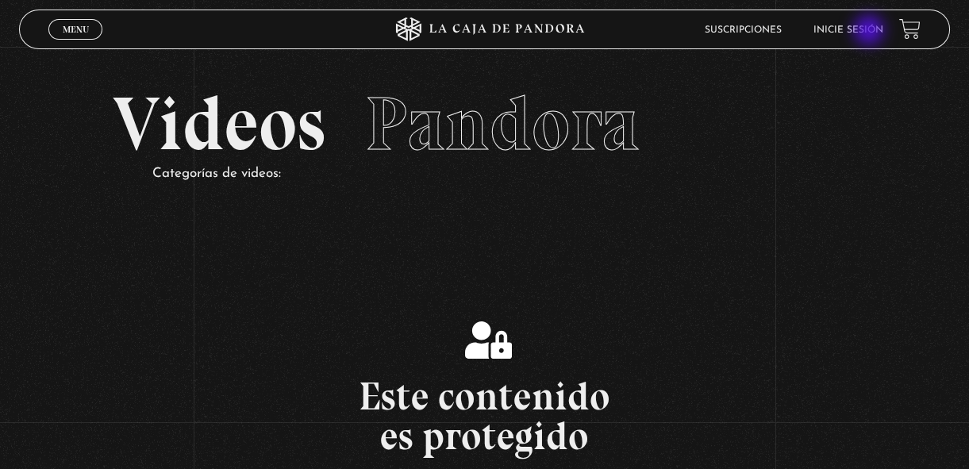
click at [871, 32] on link "Inicie sesión" at bounding box center [848, 30] width 70 height 10
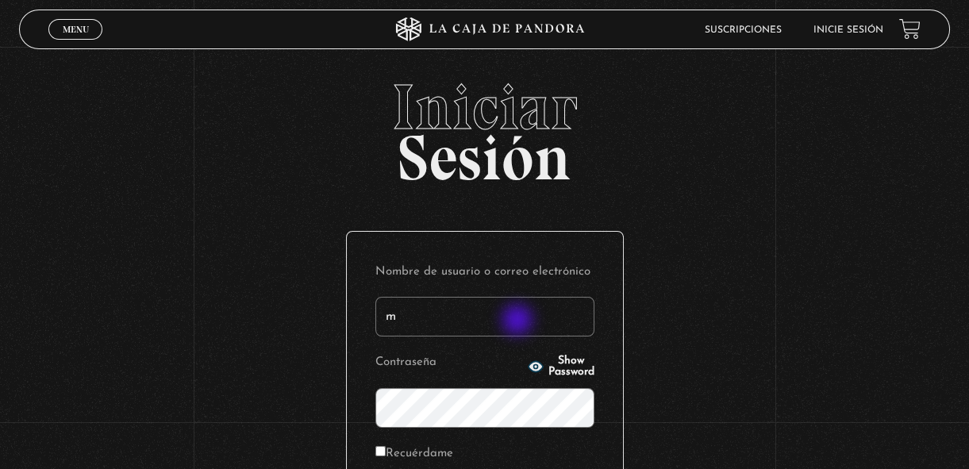
type input "margothvm23@gmail.com"
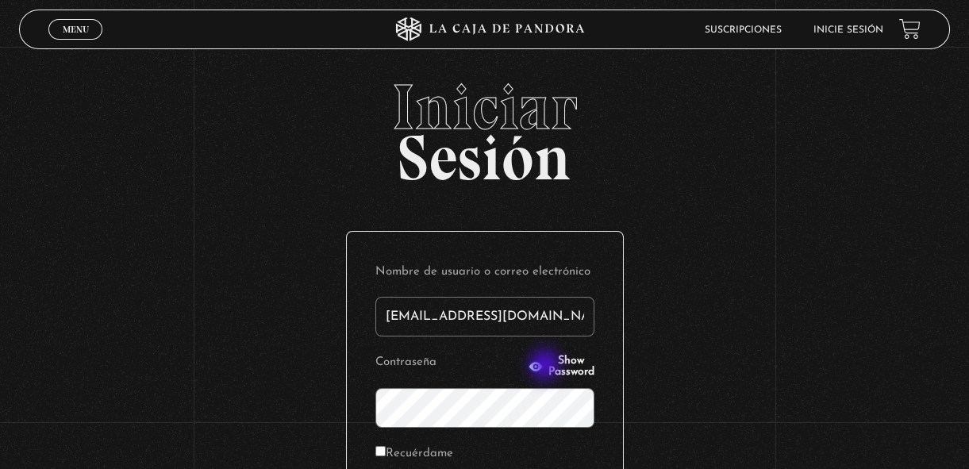
click at [548, 367] on span "Show Password" at bounding box center [571, 367] width 46 height 22
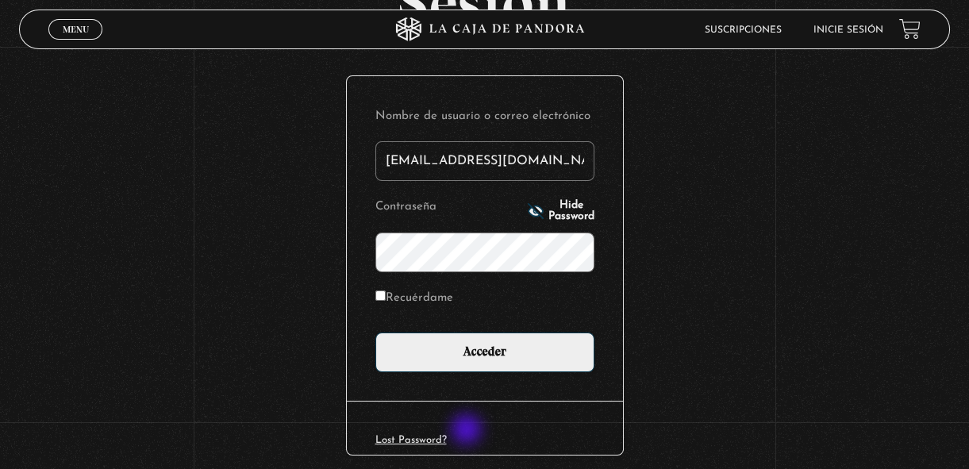
scroll to position [160, 0]
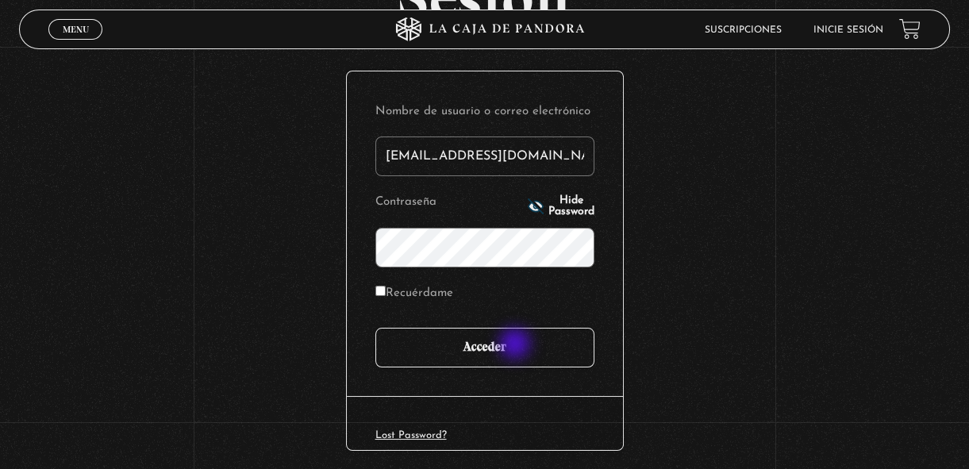
click at [517, 345] on input "Acceder" at bounding box center [484, 348] width 219 height 40
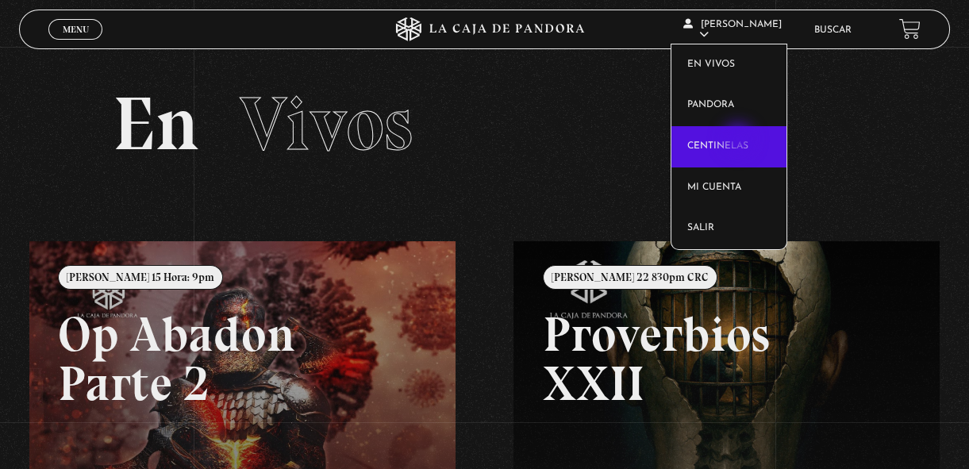
click at [740, 140] on link "Centinelas" at bounding box center [728, 146] width 115 height 41
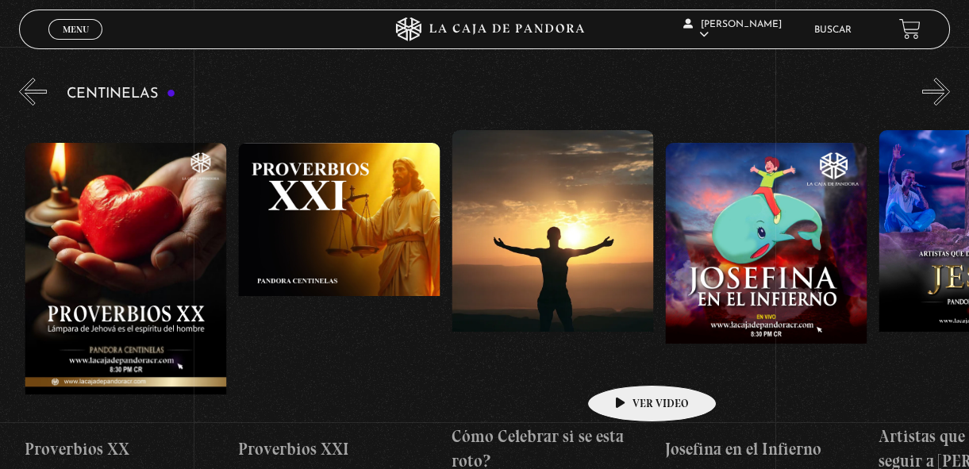
scroll to position [0, 4614]
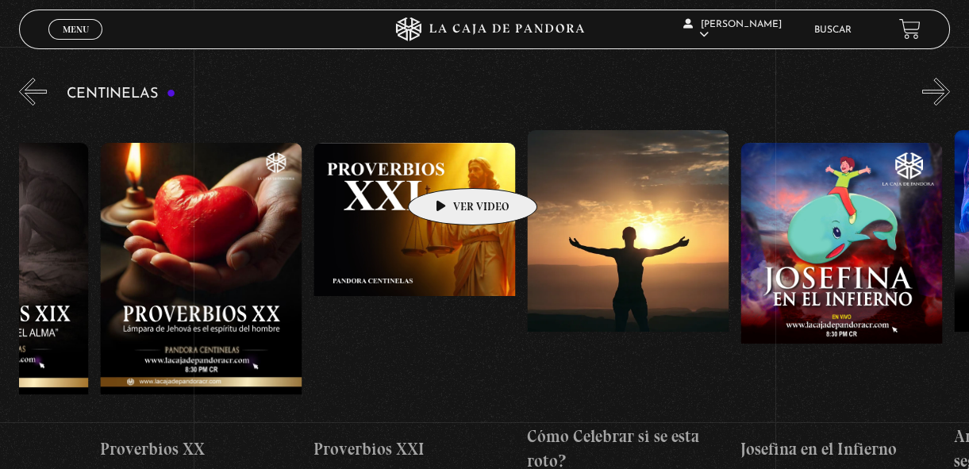
click at [448, 164] on figure at bounding box center [414, 286] width 202 height 286
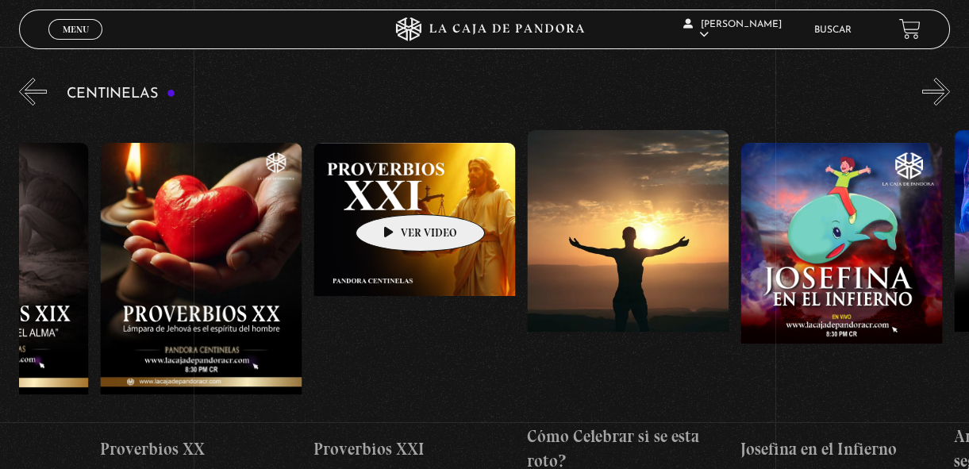
click at [395, 190] on figure at bounding box center [414, 286] width 202 height 286
click at [436, 224] on figure at bounding box center [414, 286] width 202 height 286
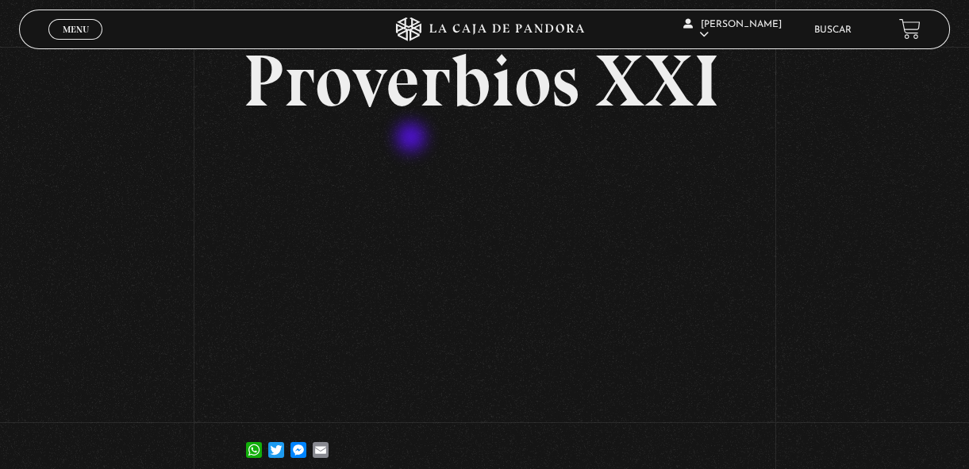
scroll to position [110, 0]
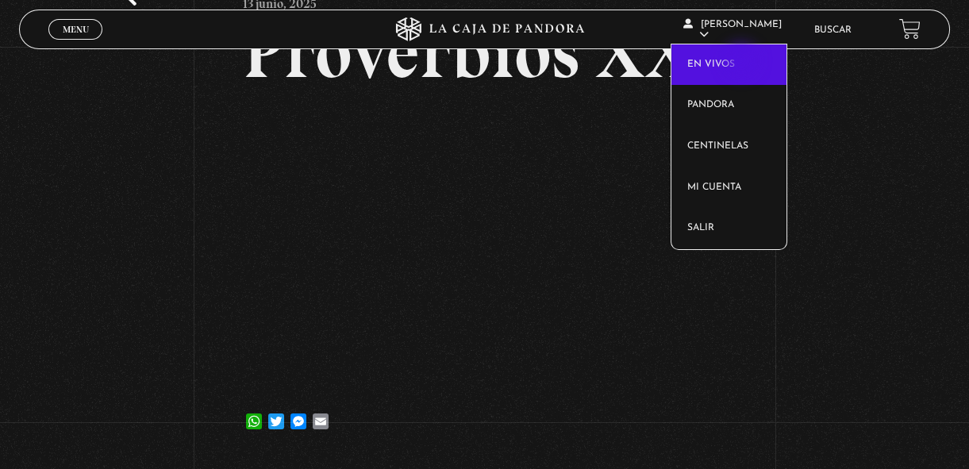
click at [743, 62] on link "En vivos" at bounding box center [728, 64] width 115 height 41
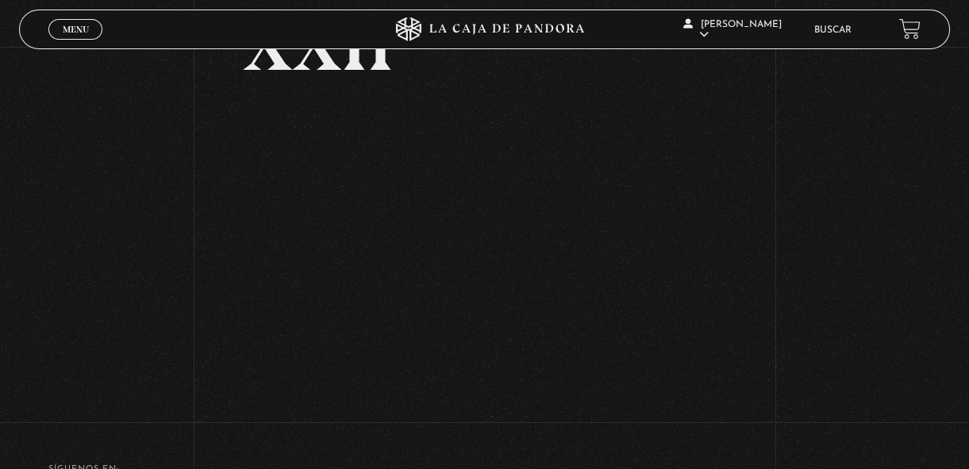
scroll to position [183, 0]
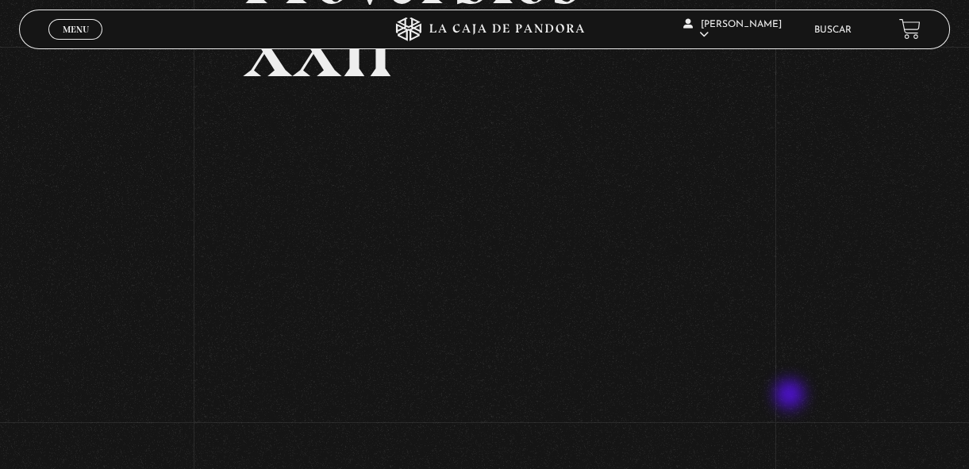
click at [791, 395] on div "Volver Julio 22 830pm CRC Proverbios XXII" at bounding box center [484, 139] width 969 height 552
click at [832, 344] on div "Volver Julio 22 830pm CRC Proverbios XXII" at bounding box center [484, 139] width 969 height 552
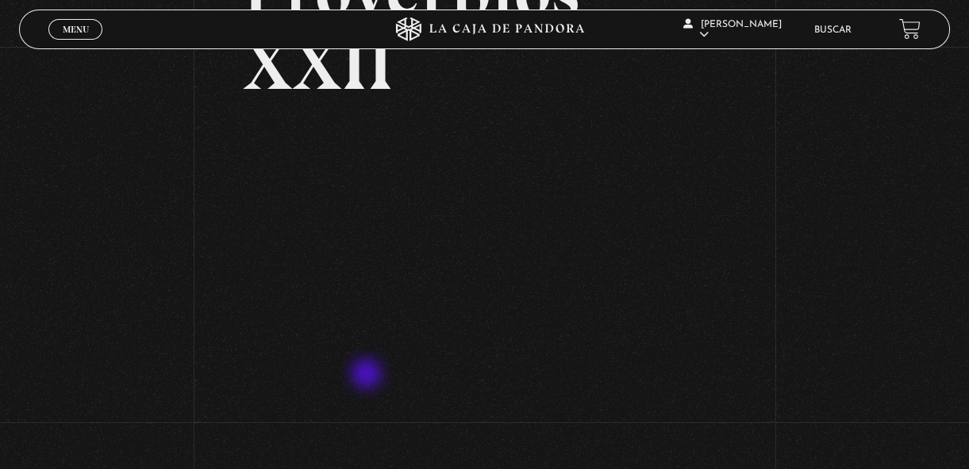
scroll to position [171, 0]
click at [829, 329] on div "Volver Julio 22 830pm CRC Proverbios XXII" at bounding box center [484, 151] width 969 height 552
click at [870, 259] on div "Volver Julio 22 830pm CRC Proverbios XXII" at bounding box center [484, 151] width 969 height 552
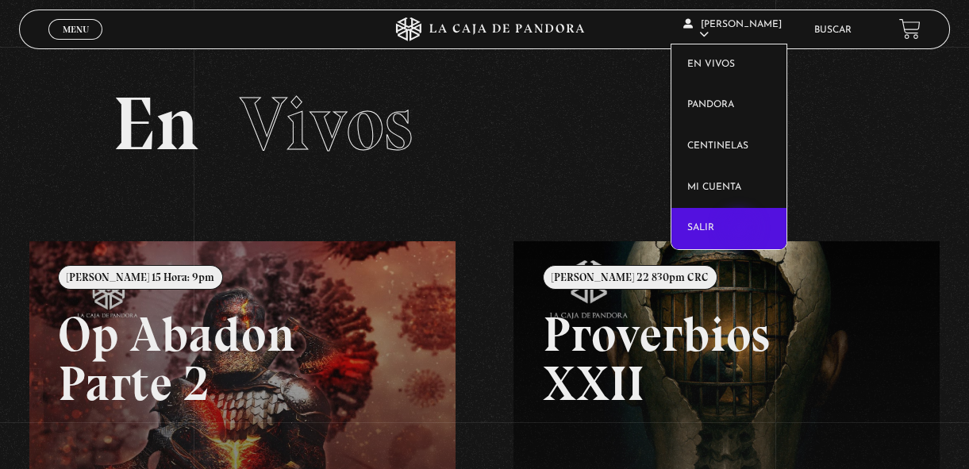
click at [740, 229] on link "Salir" at bounding box center [728, 228] width 115 height 41
